Goal: Entertainment & Leisure: Consume media (video, audio)

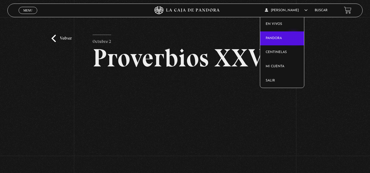
click at [294, 38] on link "Pandora" at bounding box center [282, 38] width 44 height 14
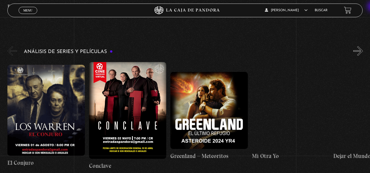
scroll to position [949, 0]
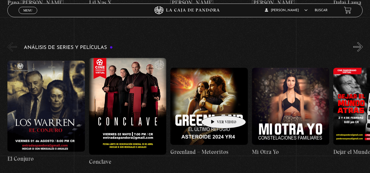
click at [215, 108] on figure at bounding box center [209, 107] width 78 height 78
click at [213, 105] on figure at bounding box center [209, 107] width 78 height 78
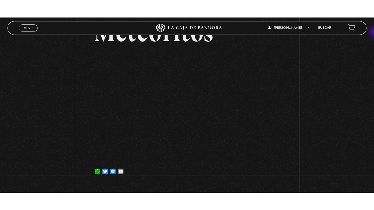
scroll to position [69, 0]
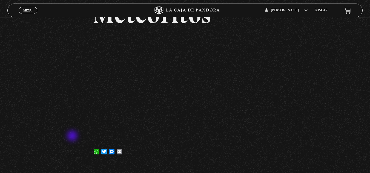
click at [73, 137] on div "Volver 11 marzo, 2025 Greenland – Meteoritos WhatsApp Twitter Messenger Email" at bounding box center [185, 57] width 370 height 216
